Goal: Information Seeking & Learning: Learn about a topic

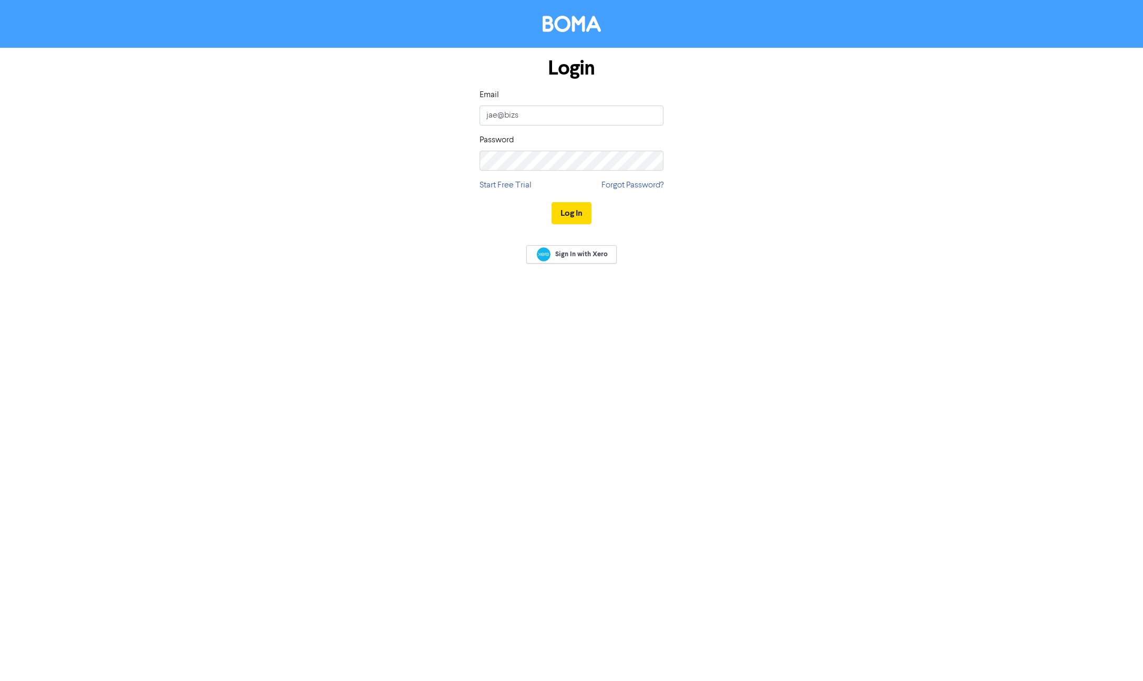
type input "[EMAIL_ADDRESS][DOMAIN_NAME]"
click at [552, 202] on button "Log In" at bounding box center [572, 213] width 40 height 22
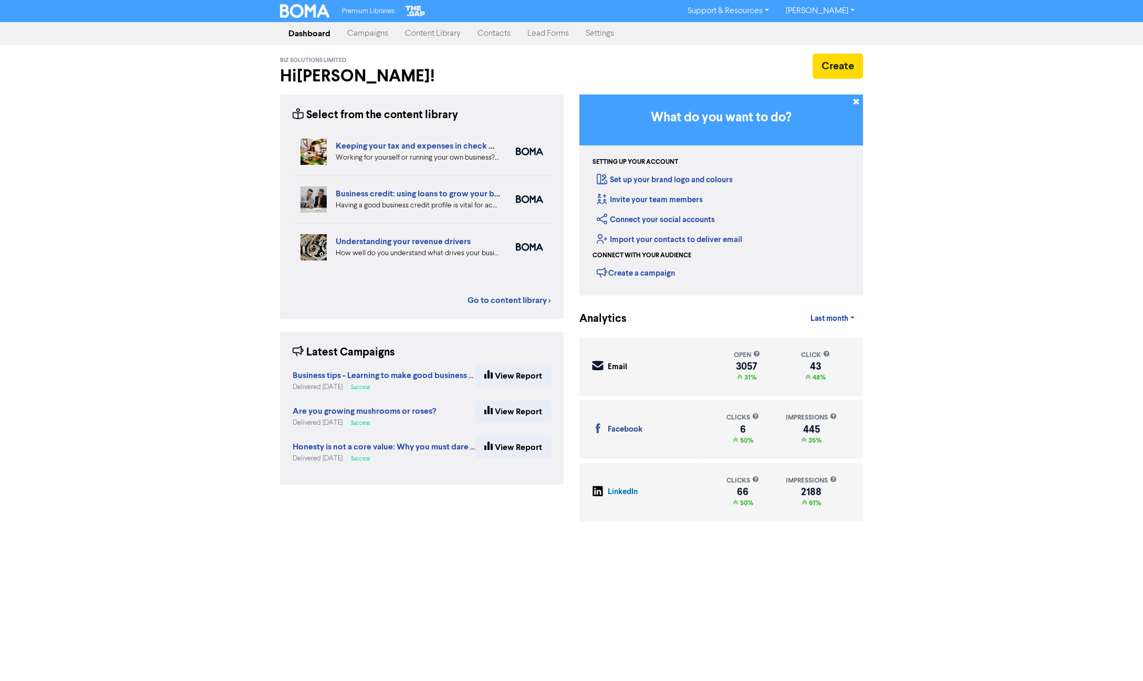
click at [413, 33] on link "Content Library" at bounding box center [433, 33] width 72 height 21
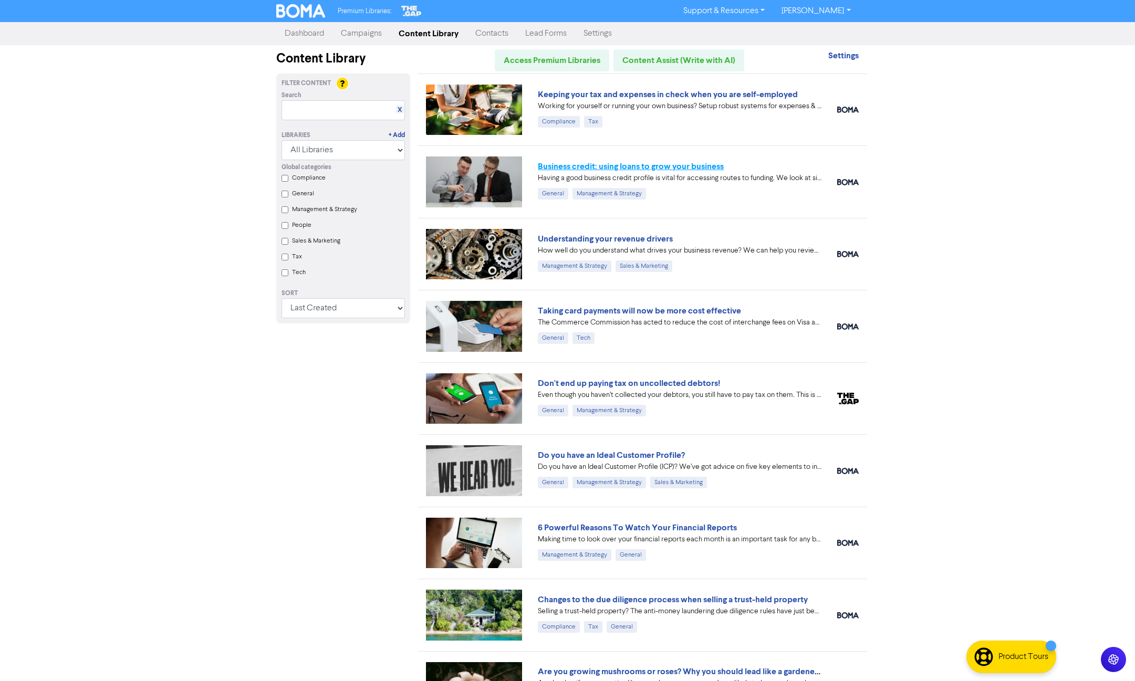
click at [546, 164] on link "Business credit: using loans to grow your business" at bounding box center [631, 166] width 186 height 11
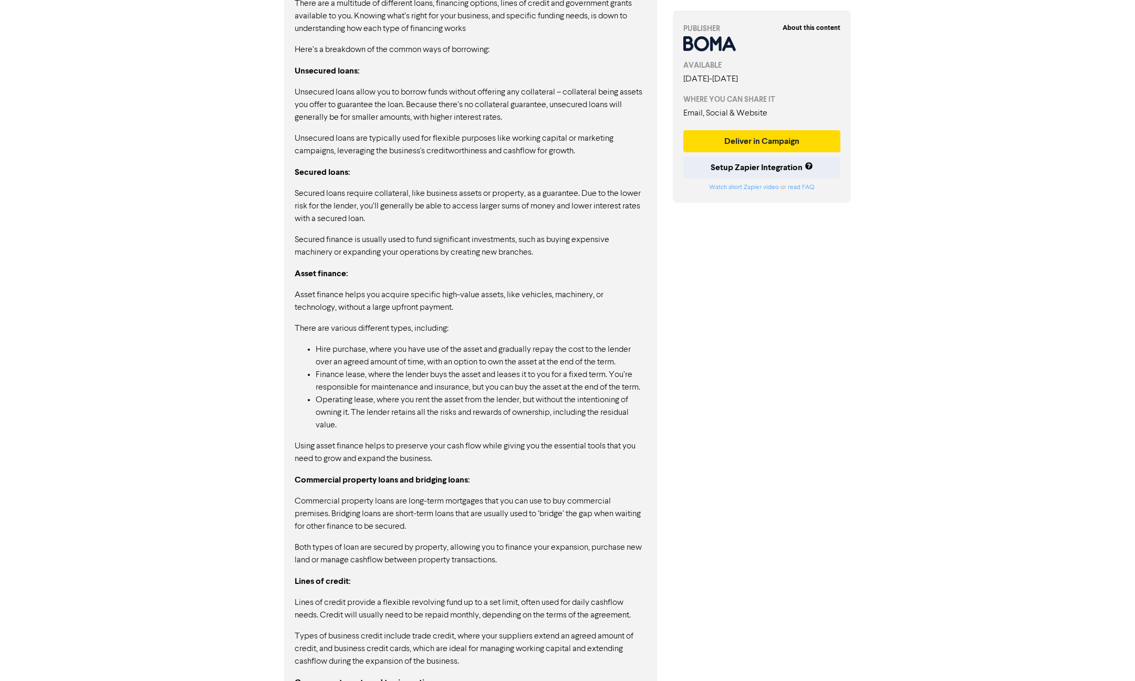
scroll to position [944, 0]
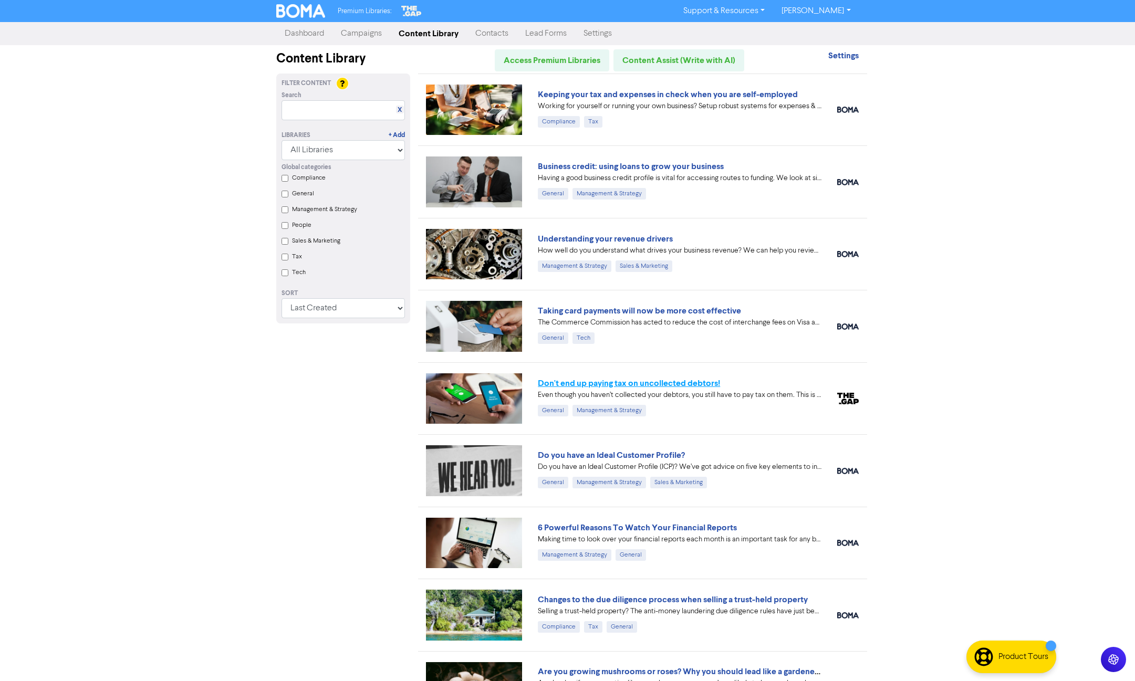
click at [676, 385] on link "Don't end up paying tax on uncollected debtors!" at bounding box center [629, 383] width 182 height 11
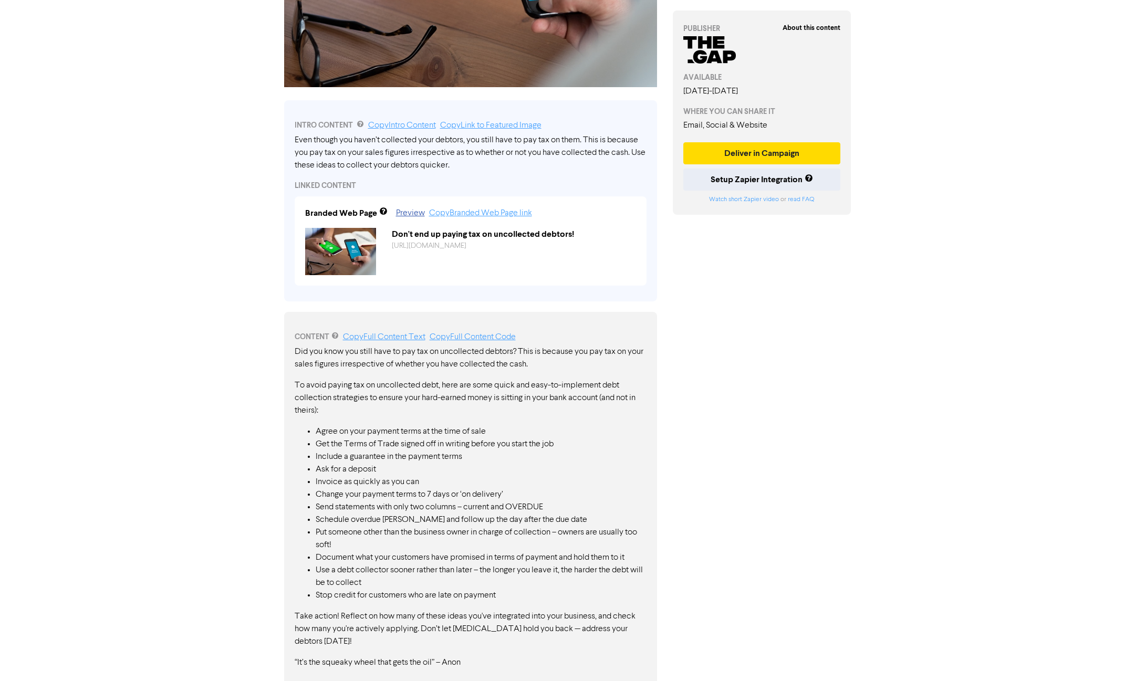
scroll to position [252, 0]
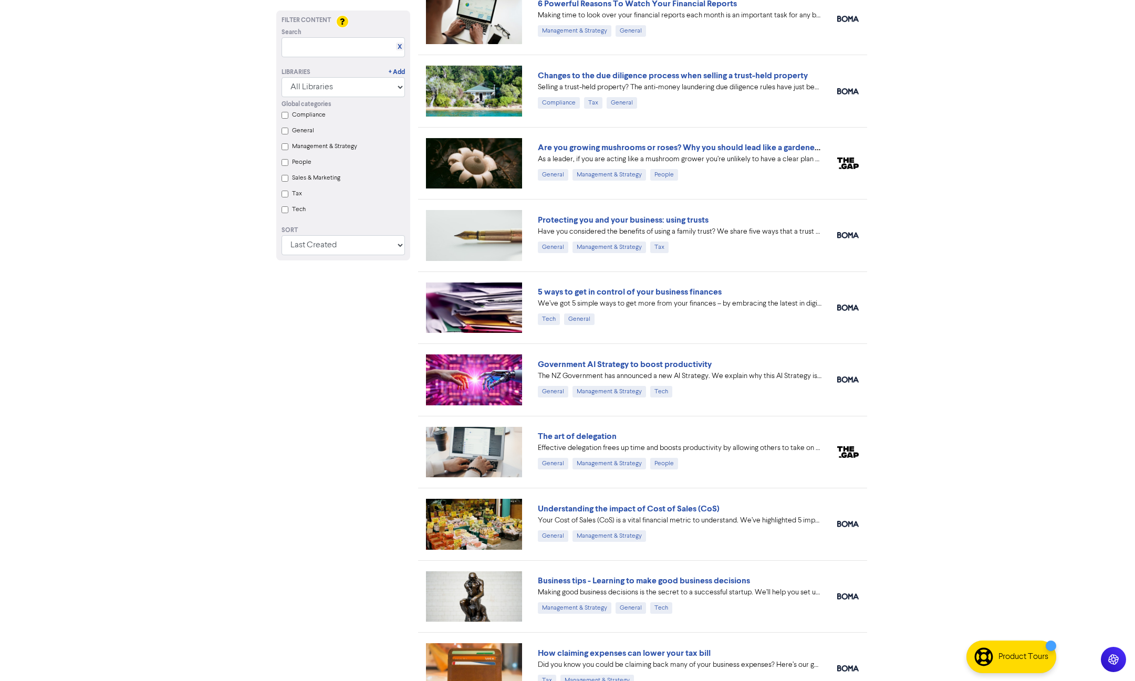
scroll to position [525, 0]
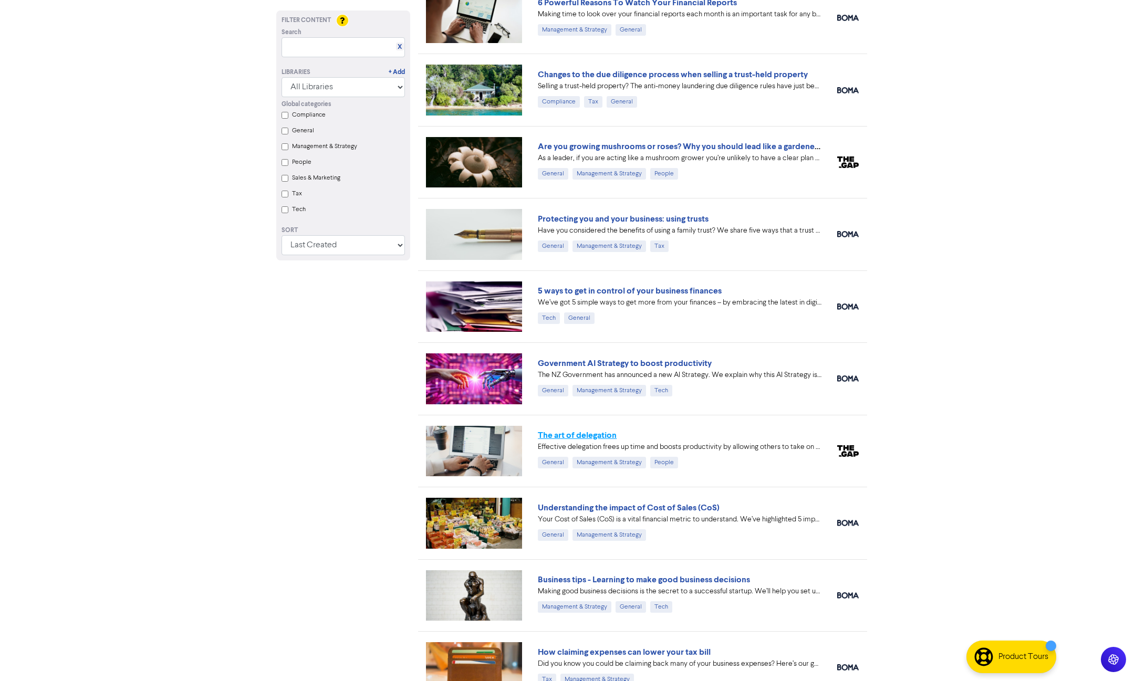
drag, startPoint x: 553, startPoint y: 442, endPoint x: 556, endPoint y: 437, distance: 6.3
click at [553, 442] on div "Effective delegation frees up time and boosts productivity by allowing others t…" at bounding box center [680, 447] width 284 height 11
click at [557, 433] on link "The art of delegation" at bounding box center [577, 435] width 79 height 11
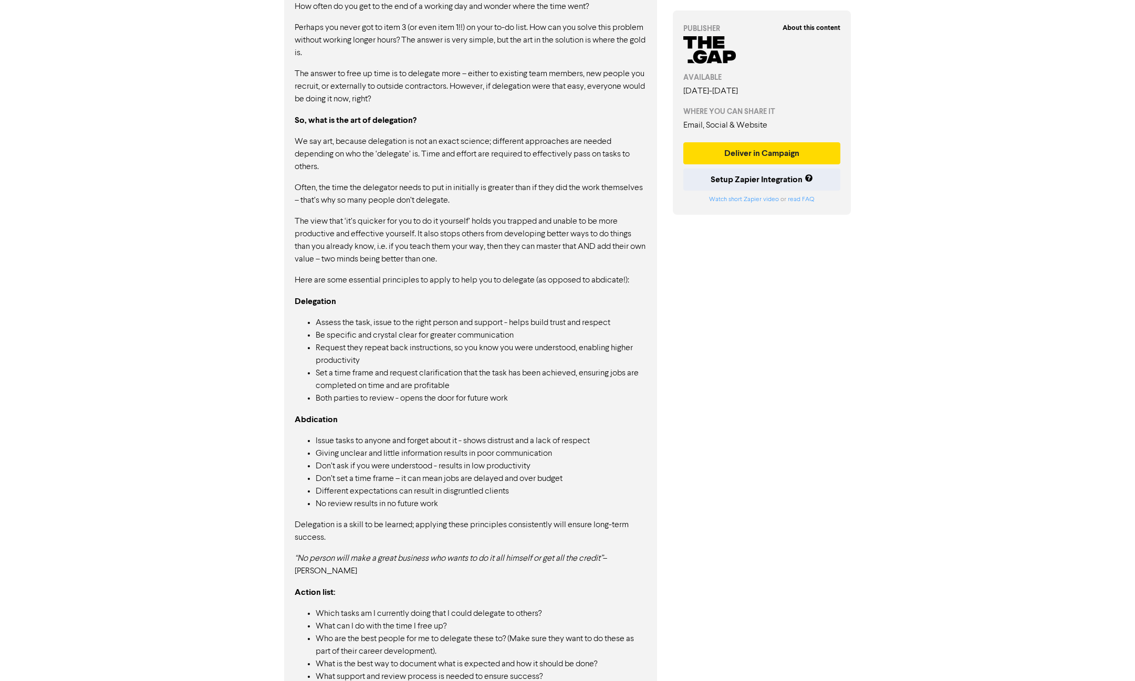
scroll to position [611, 0]
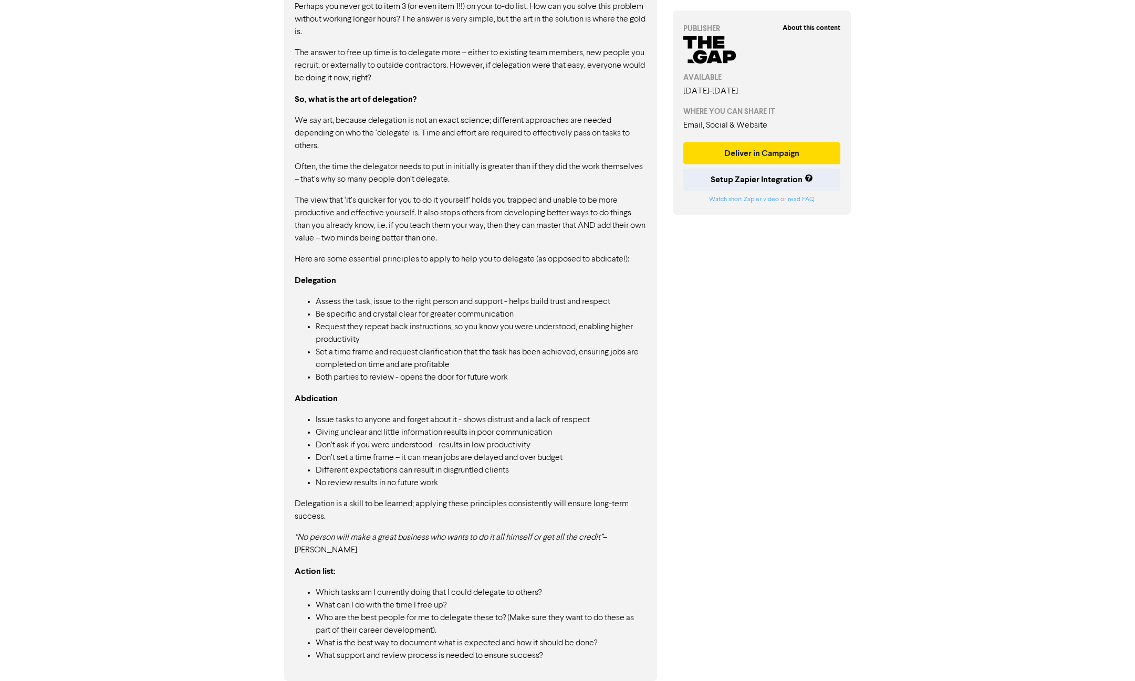
drag, startPoint x: 343, startPoint y: 398, endPoint x: 297, endPoint y: 399, distance: 46.2
click at [297, 399] on p "Abdication" at bounding box center [471, 398] width 352 height 13
drag, startPoint x: 296, startPoint y: 398, endPoint x: 344, endPoint y: 398, distance: 47.8
click at [344, 398] on p "Abdication" at bounding box center [471, 398] width 352 height 13
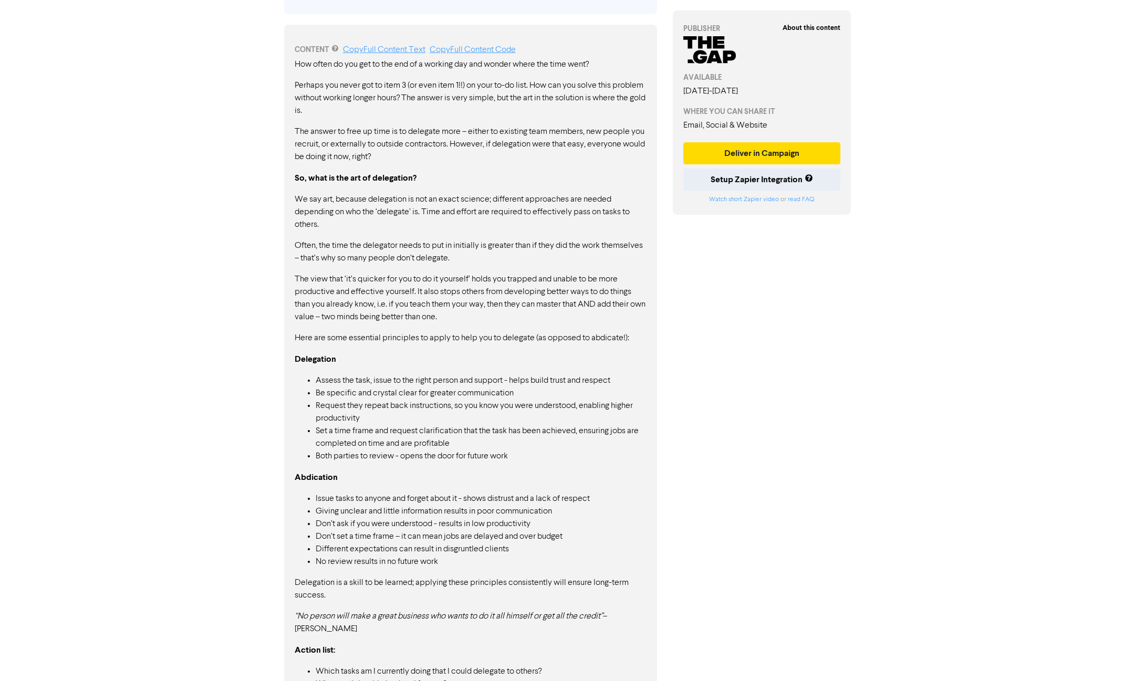
scroll to position [506, 0]
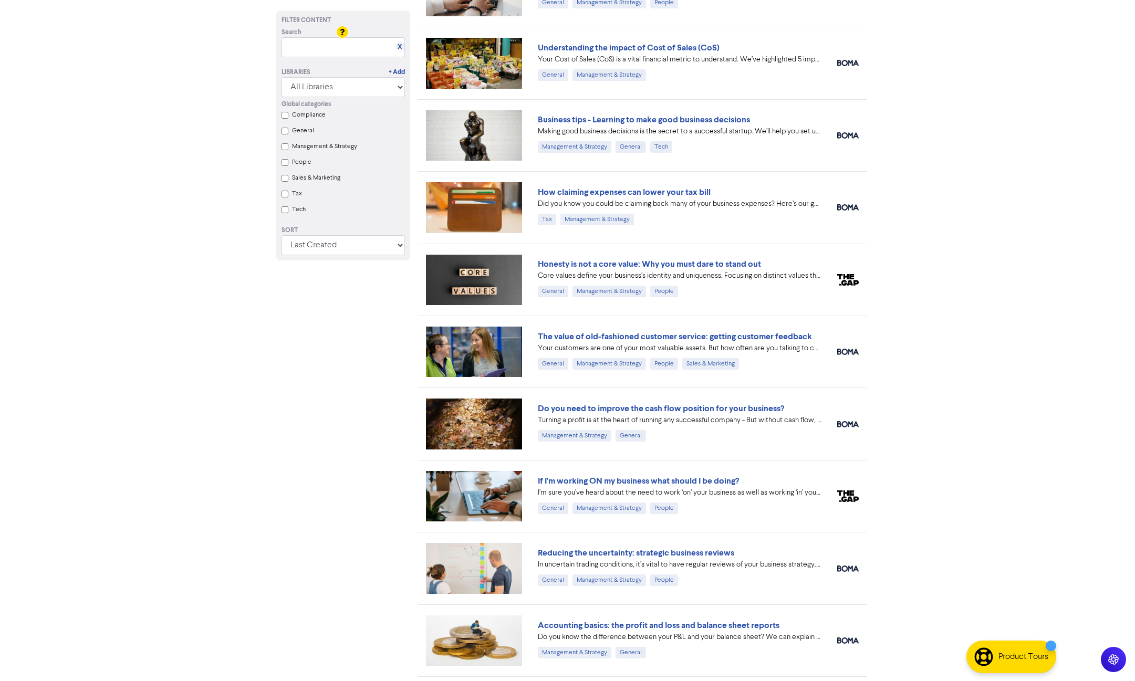
scroll to position [998, 0]
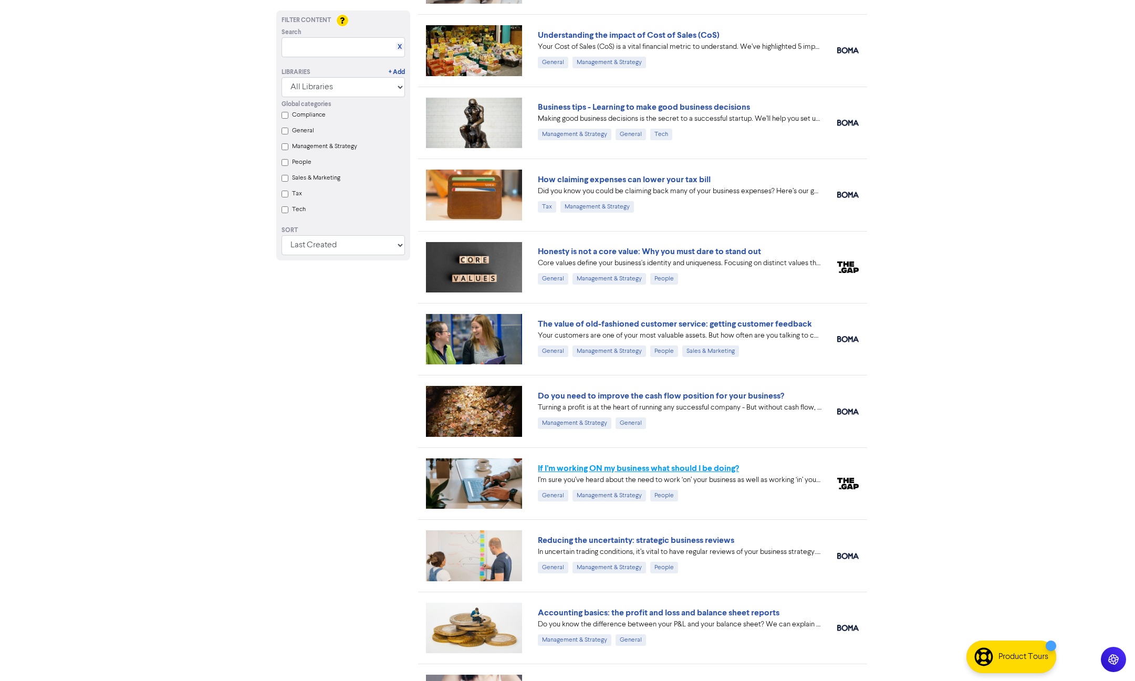
click at [606, 472] on link "If I’m working ON my business what should I be doing?" at bounding box center [638, 468] width 201 height 11
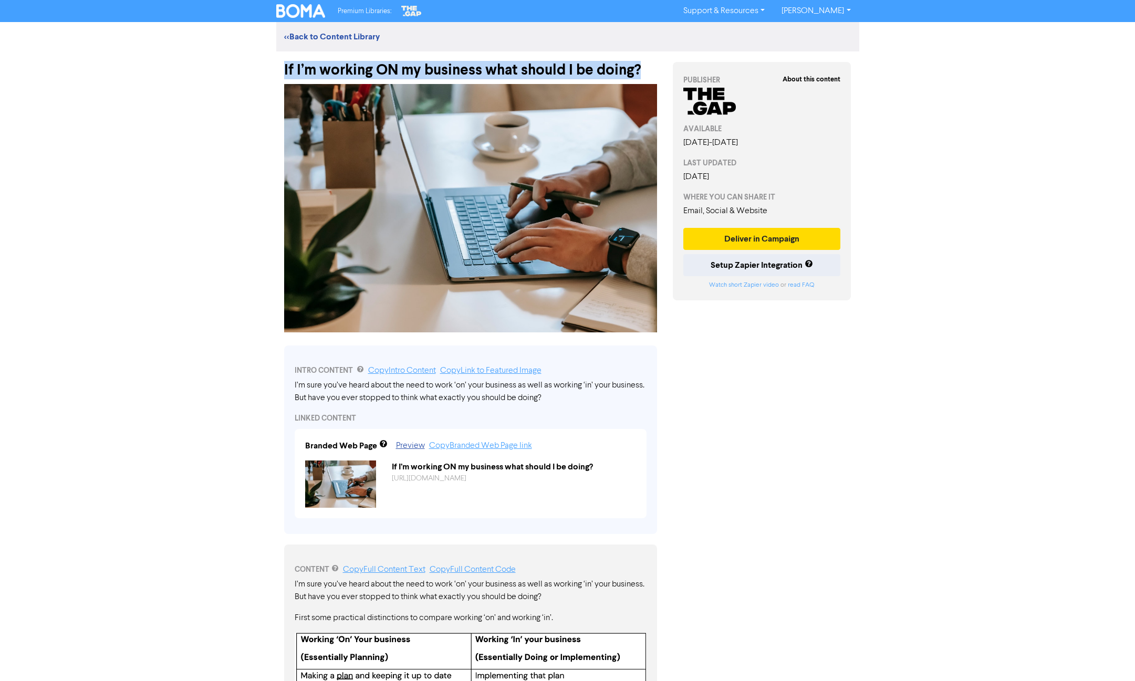
drag, startPoint x: 640, startPoint y: 66, endPoint x: 279, endPoint y: 70, distance: 360.9
click at [279, 70] on div "If I’m working ON my business what should I be doing?" at bounding box center [470, 64] width 389 height 27
copy div "If I’m working ON my business what should I be doing?"
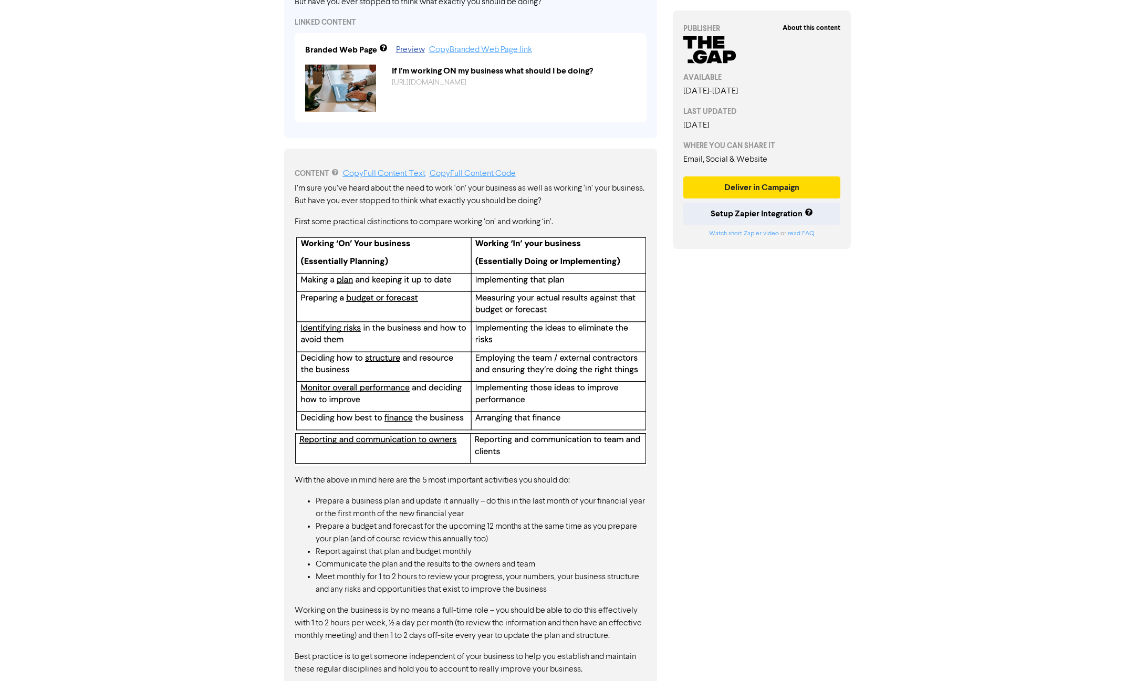
scroll to position [477, 0]
